Goal: Task Accomplishment & Management: Use online tool/utility

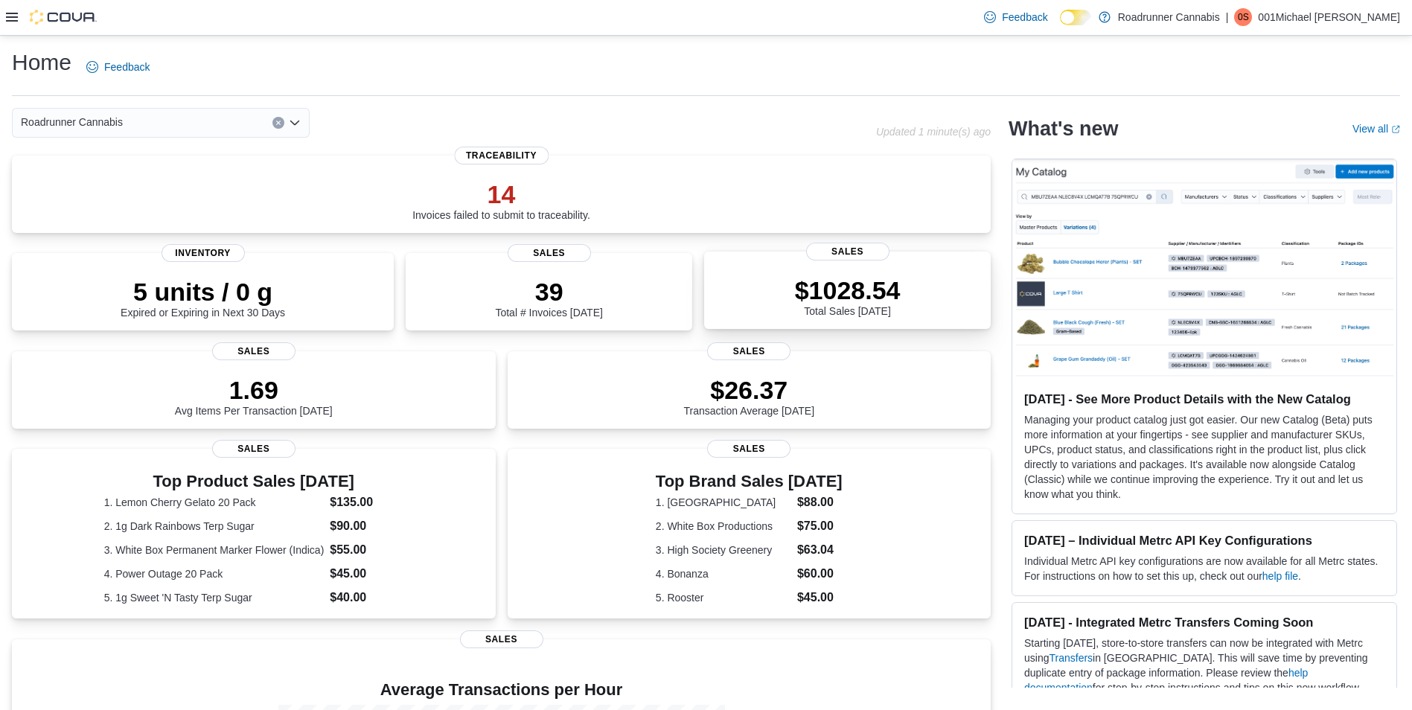
click at [825, 285] on p "$1028.54" at bounding box center [848, 290] width 106 height 30
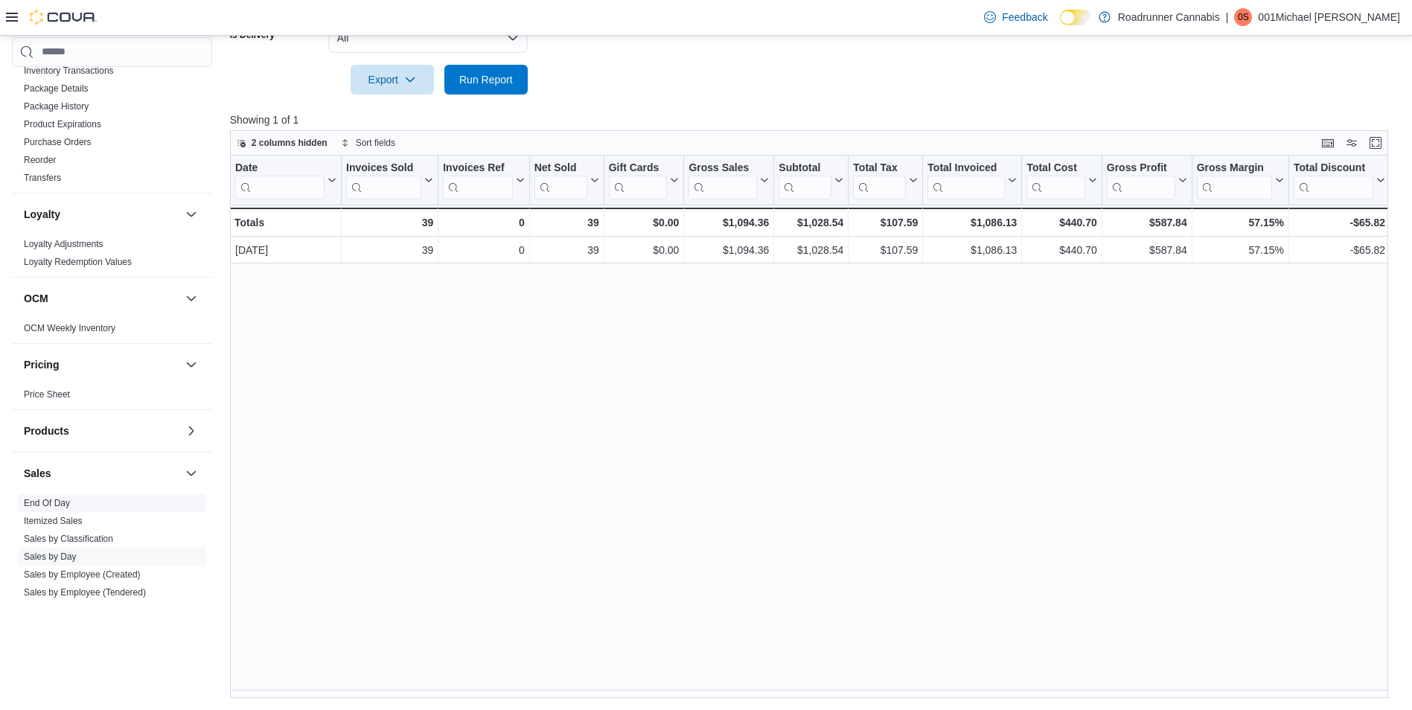
scroll to position [670, 0]
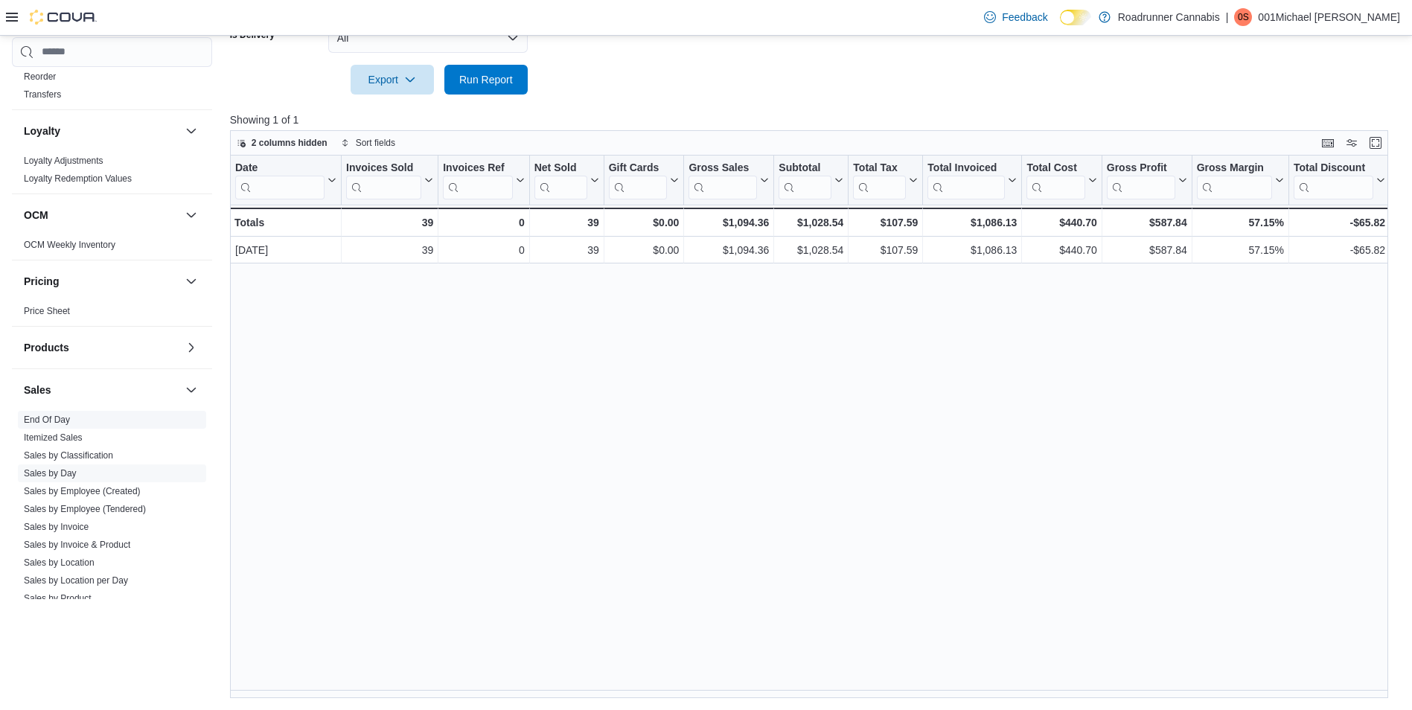
click at [69, 415] on link "End Of Day" at bounding box center [47, 420] width 46 height 10
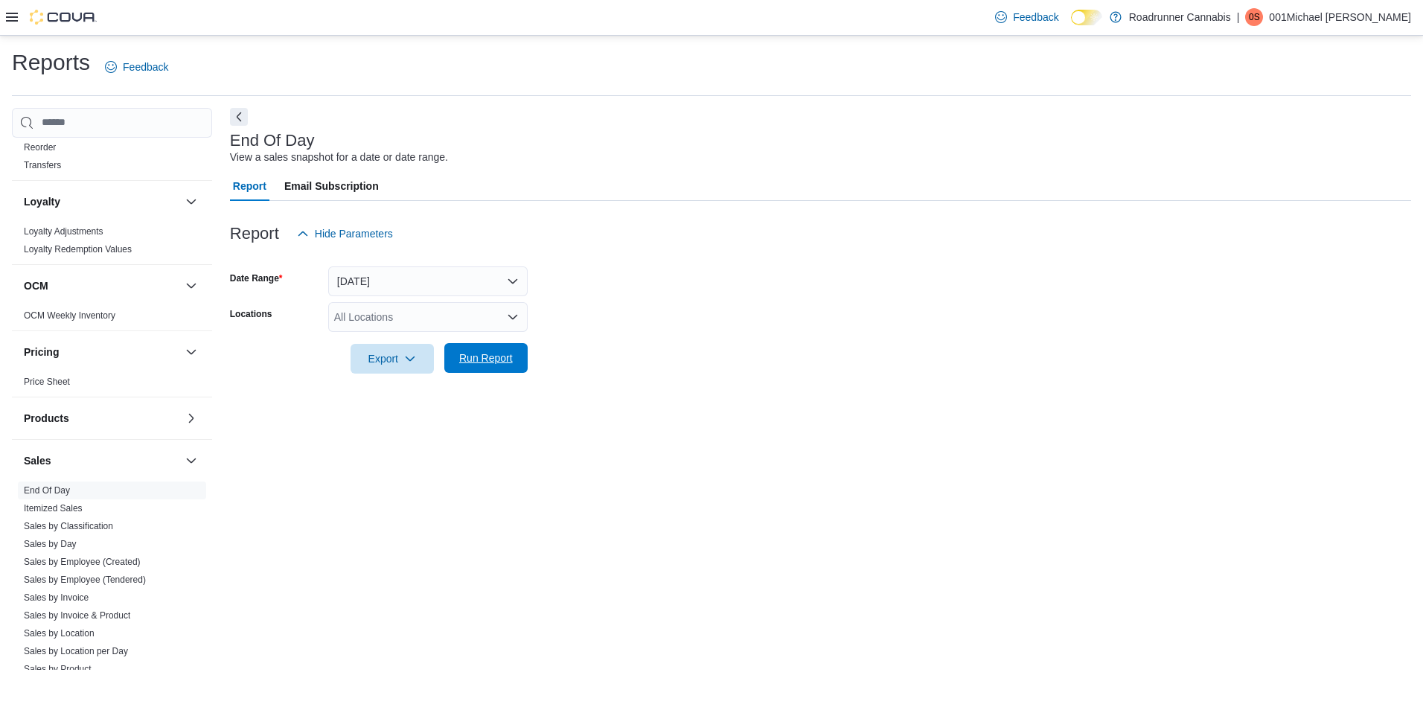
click at [484, 357] on span "Run Report" at bounding box center [486, 358] width 54 height 15
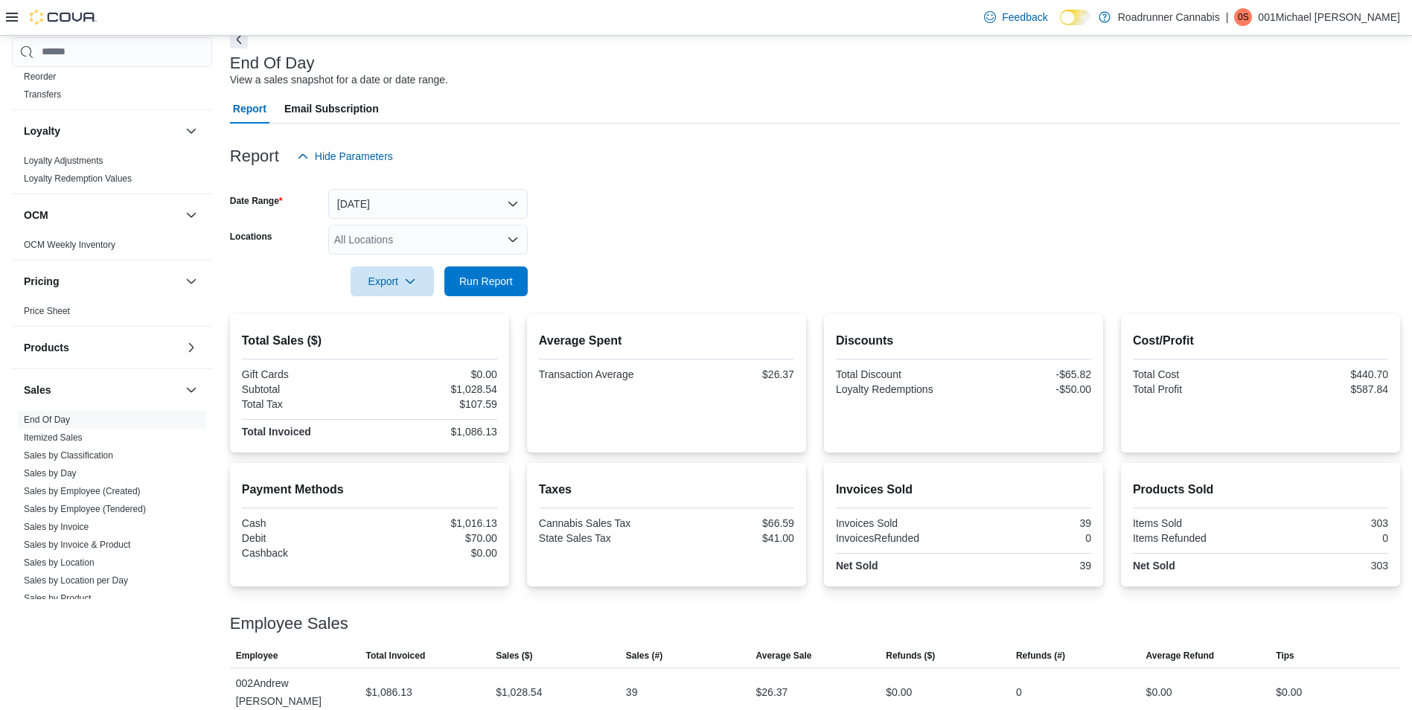
scroll to position [78, 0]
